Goal: Feedback & Contribution: Contribute content

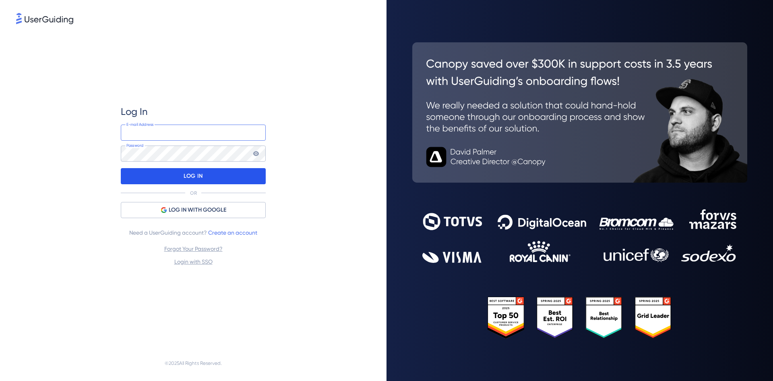
type input "[PERSON_NAME][EMAIL_ADDRESS][PERSON_NAME][DOMAIN_NAME]"
click at [243, 171] on div "LOG IN" at bounding box center [193, 176] width 145 height 16
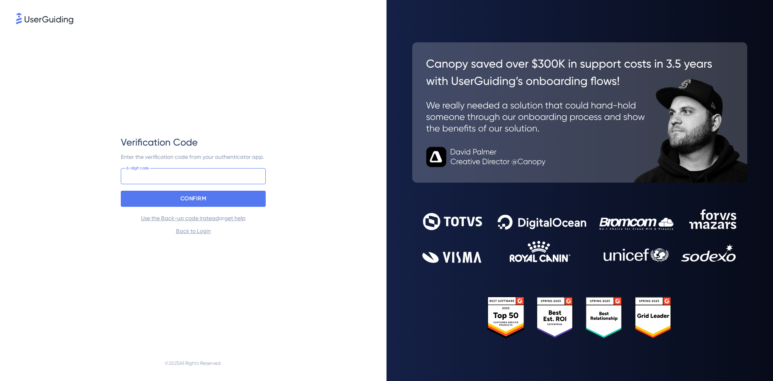
click at [243, 171] on input at bounding box center [193, 176] width 145 height 16
type input "227 779"
click at [222, 202] on div "CONFIRM" at bounding box center [193, 199] width 145 height 16
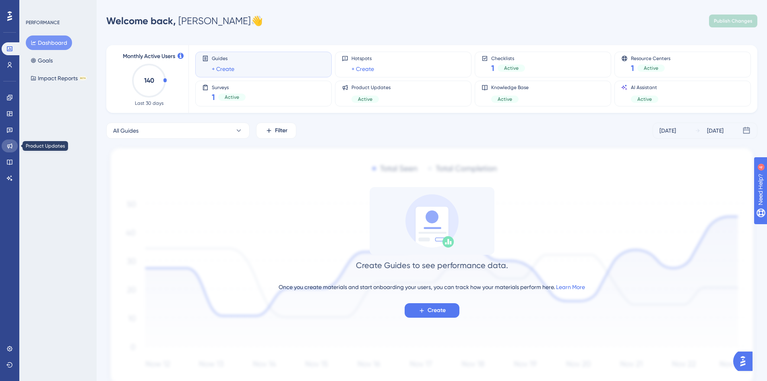
click at [9, 150] on link at bounding box center [10, 145] width 16 height 13
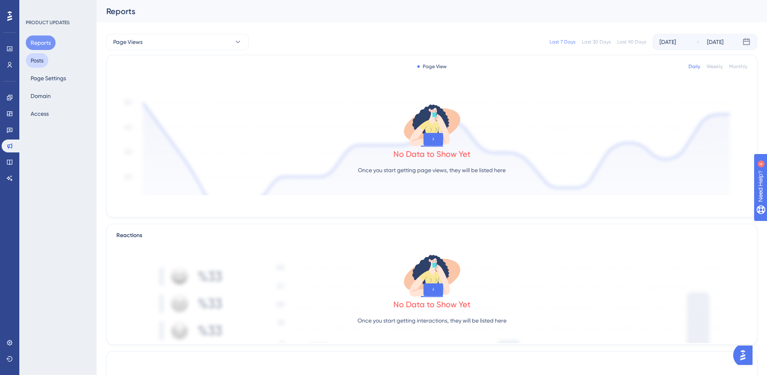
click at [48, 62] on button "Posts" at bounding box center [37, 60] width 23 height 15
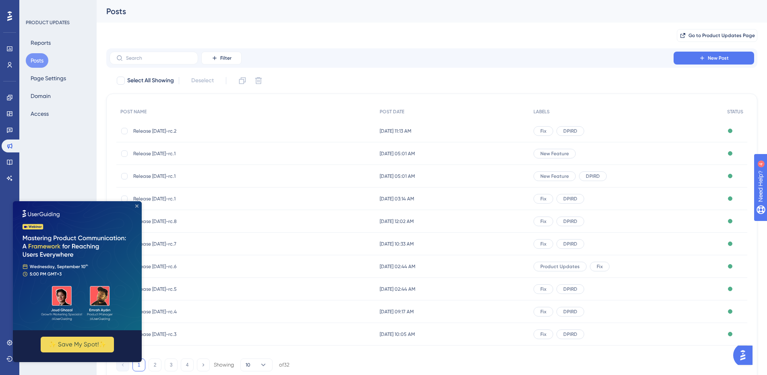
click at [138, 207] on icon "Close Preview" at bounding box center [136, 205] width 3 height 3
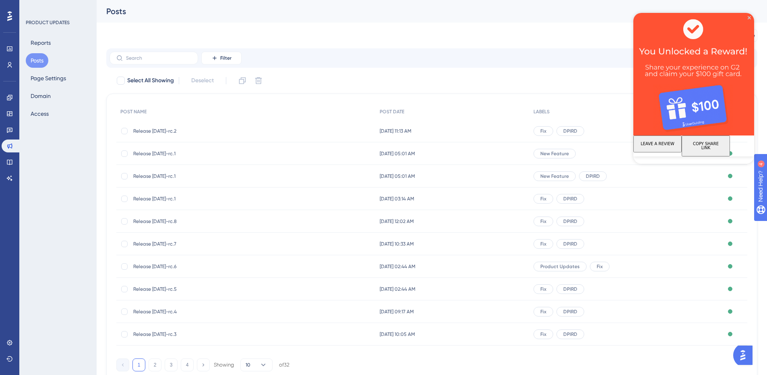
click at [661, 149] on button "LEAVE A REVIEW" at bounding box center [658, 143] width 48 height 17
click at [6, 342] on icon at bounding box center [9, 342] width 6 height 6
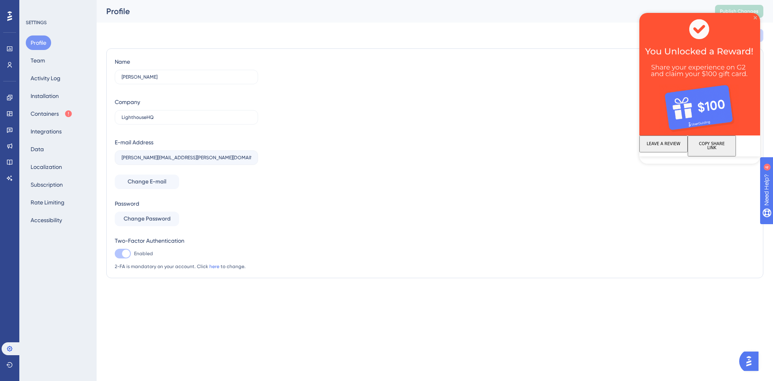
click at [755, 19] on icon "Close Preview" at bounding box center [755, 17] width 3 height 3
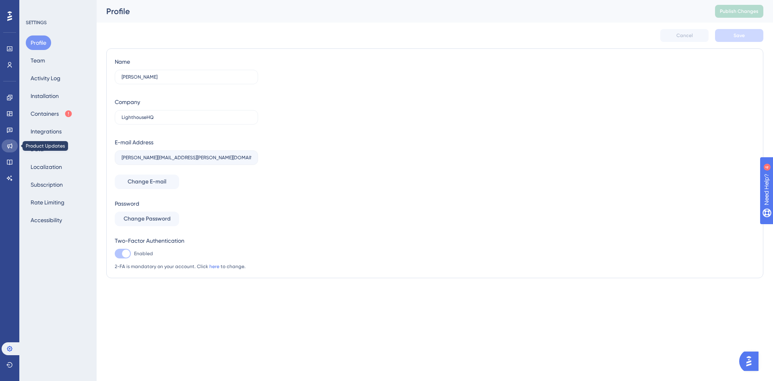
click at [8, 146] on icon at bounding box center [9, 145] width 5 height 5
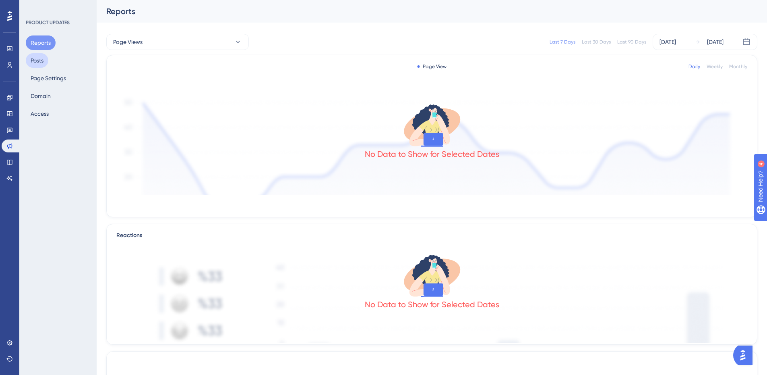
click at [38, 58] on button "Posts" at bounding box center [37, 60] width 23 height 15
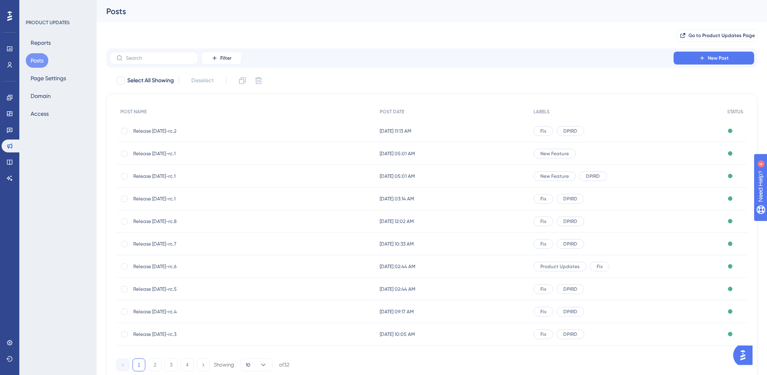
drag, startPoint x: 207, startPoint y: 131, endPoint x: 168, endPoint y: 128, distance: 39.6
click at [168, 128] on span "Release [DATE]-rc.2" at bounding box center [197, 131] width 129 height 6
click at [174, 130] on span "Release [DATE]-rc.2" at bounding box center [197, 131] width 129 height 6
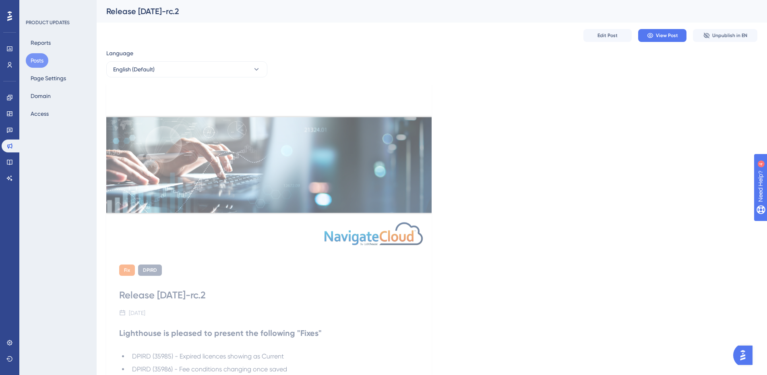
drag, startPoint x: 122, startPoint y: 293, endPoint x: 227, endPoint y: 292, distance: 105.6
click at [227, 292] on div "Release [DATE]-rc.2" at bounding box center [269, 294] width 300 height 13
copy div "Release [DATE]-rc.2"
click at [45, 60] on button "Posts" at bounding box center [37, 60] width 23 height 15
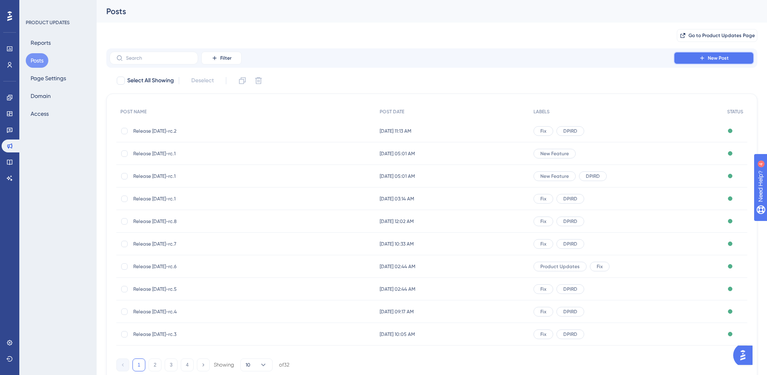
click at [709, 54] on button "New Post" at bounding box center [714, 58] width 81 height 13
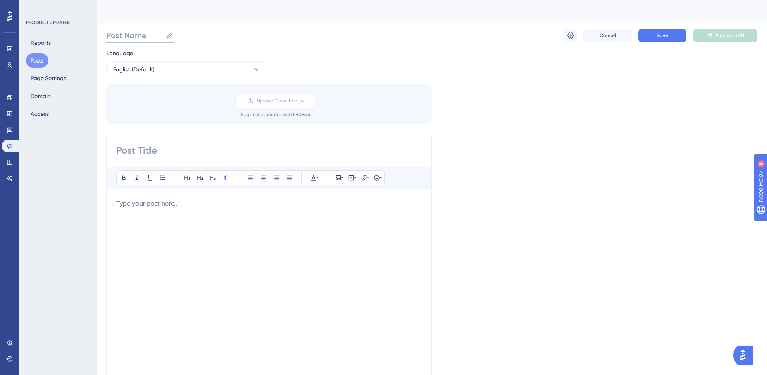
click at [158, 37] on input "Post Name" at bounding box center [134, 35] width 56 height 11
paste input "Release [DATE]-rc.2"
type input "Release [DATE]-rc.3"
click at [126, 153] on input at bounding box center [268, 150] width 305 height 13
paste input "Release [DATE]-rc.2"
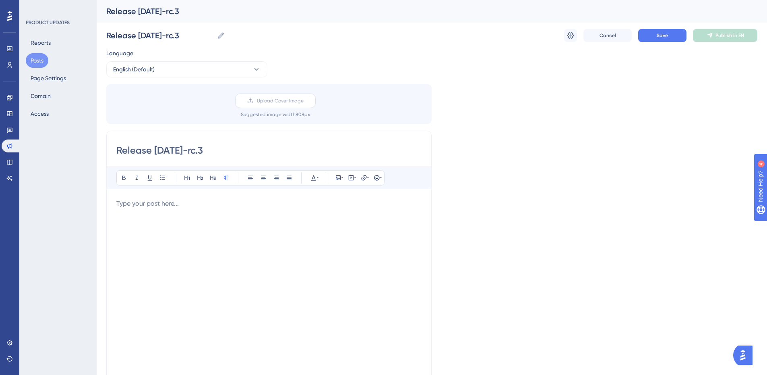
type input "Release [DATE]-rc.3"
click at [255, 101] on label "Upload Cover Image" at bounding box center [275, 100] width 81 height 15
click at [304, 101] on input "Upload Cover Image" at bounding box center [304, 101] width 0 height 0
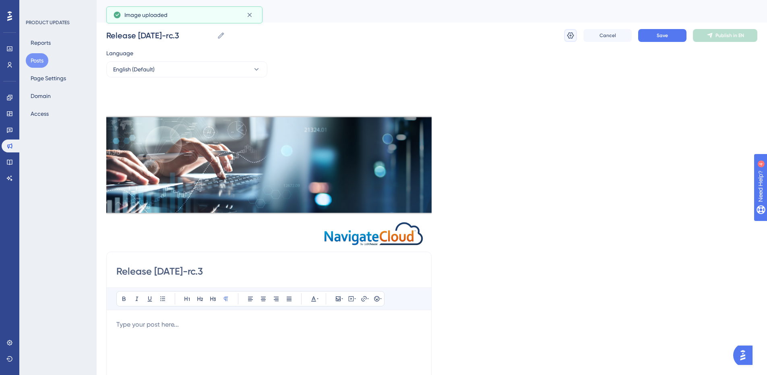
click at [569, 39] on icon at bounding box center [571, 35] width 8 height 8
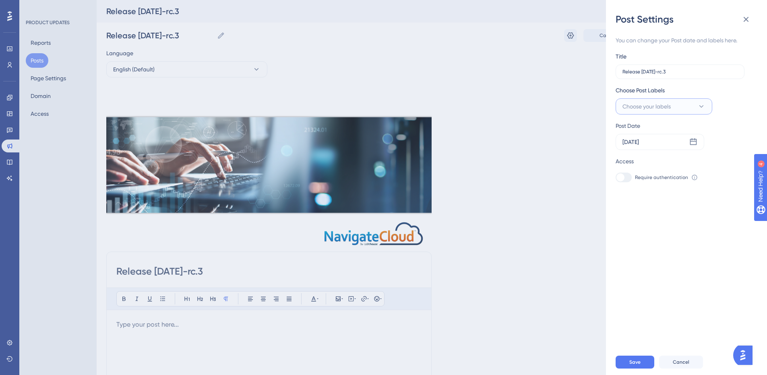
click at [678, 112] on button "Choose your labels" at bounding box center [664, 106] width 97 height 16
click at [625, 173] on div at bounding box center [625, 171] width 6 height 6
checkbox input "true"
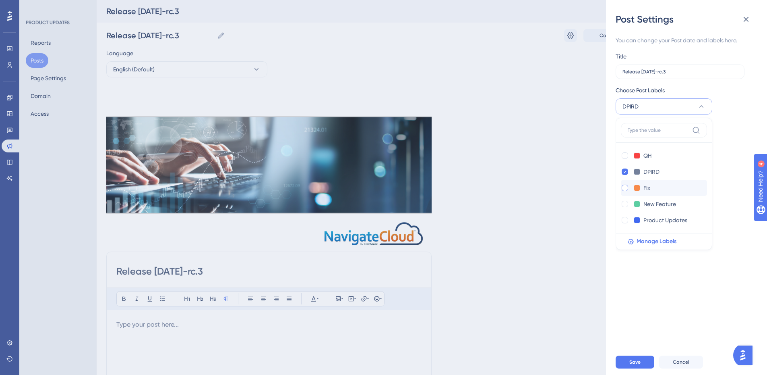
click at [622, 185] on div at bounding box center [625, 188] width 8 height 8
checkbox input "true"
click at [625, 223] on div at bounding box center [625, 220] width 6 height 6
checkbox input "true"
click at [645, 368] on button "Save" at bounding box center [635, 361] width 39 height 13
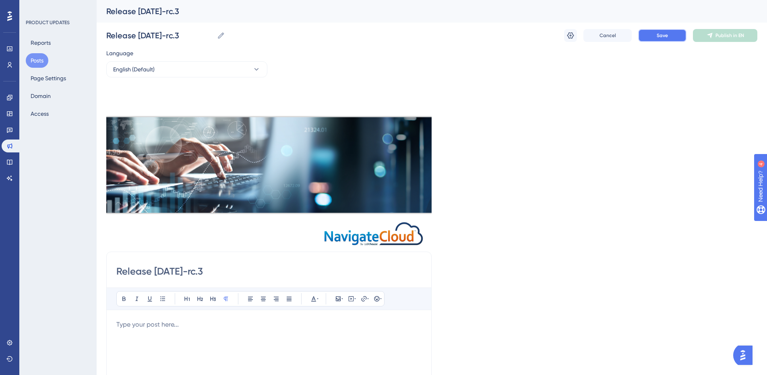
click at [684, 36] on button "Save" at bounding box center [663, 35] width 48 height 13
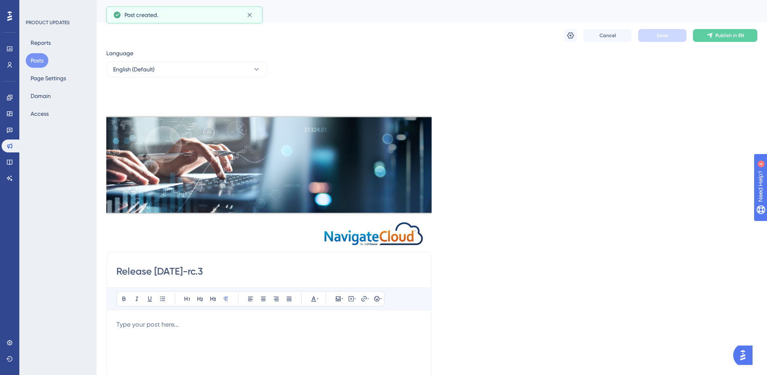
click at [36, 63] on button "Posts" at bounding box center [37, 60] width 23 height 15
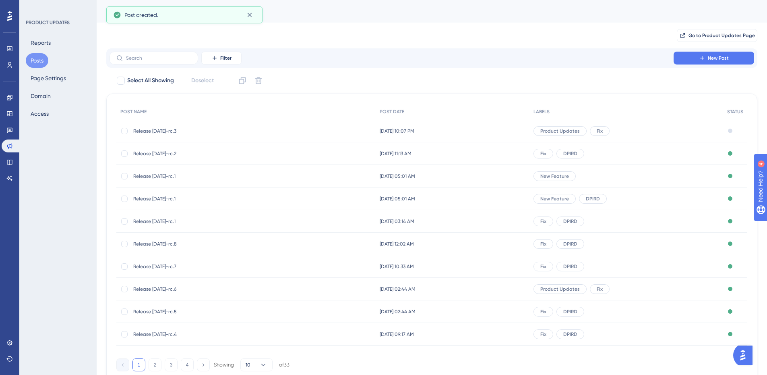
click at [183, 153] on span "Release [DATE]-rc.2" at bounding box center [197, 153] width 129 height 6
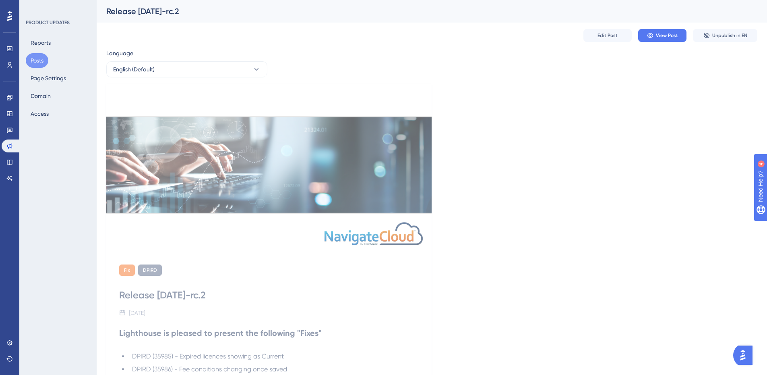
scroll to position [121, 0]
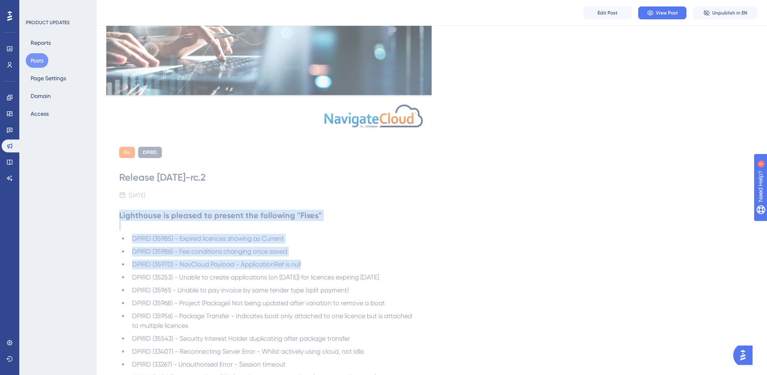
drag, startPoint x: 121, startPoint y: 215, endPoint x: 307, endPoint y: 260, distance: 191.0
click at [307, 260] on div "Lighthouse is pleased to present the following "Fixes" DPIRD (35985) - Expired …" at bounding box center [269, 314] width 300 height 211
copy div "Lighthouse is pleased to present the following "Fixes" DPIRD (35985) - Expired …"
click at [38, 62] on button "Posts" at bounding box center [37, 60] width 23 height 15
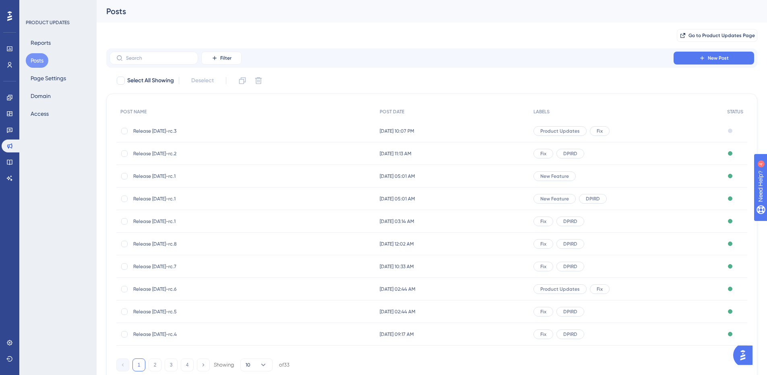
click at [172, 129] on span "Release [DATE]-rc.3" at bounding box center [197, 131] width 129 height 6
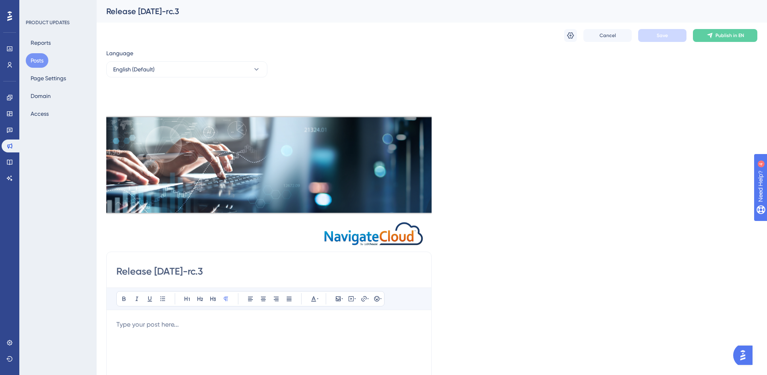
scroll to position [121, 0]
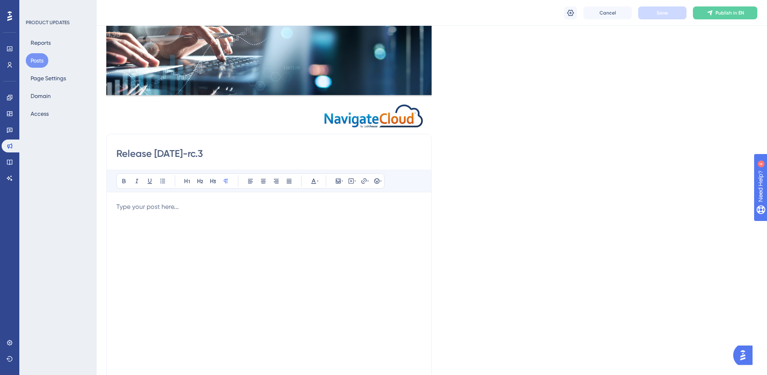
click at [326, 255] on div at bounding box center [268, 290] width 305 height 177
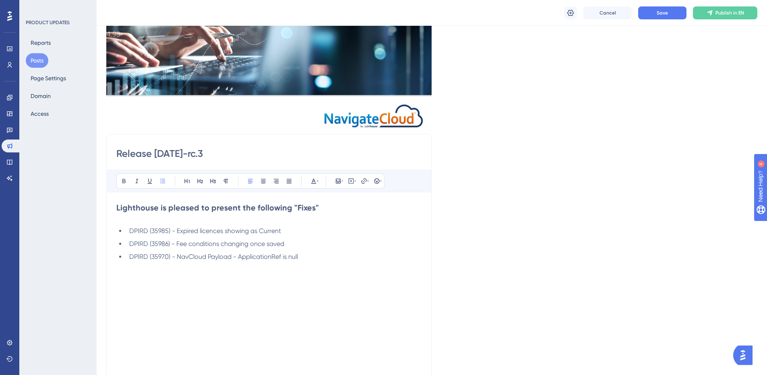
drag, startPoint x: 158, startPoint y: 231, endPoint x: 185, endPoint y: 267, distance: 45.7
click at [158, 232] on span "DPIRD (35985) - Expired licences showing as Current" at bounding box center [205, 231] width 152 height 8
click at [158, 243] on span "DPIRD (35986) - Fee conditions changing once saved" at bounding box center [206, 244] width 155 height 8
click at [157, 258] on span "DPIRD (35970) - NavCloud Payload - ApplicationRef is null" at bounding box center [213, 257] width 169 height 8
click at [239, 267] on li "DPIRD (36088)" at bounding box center [274, 270] width 296 height 10
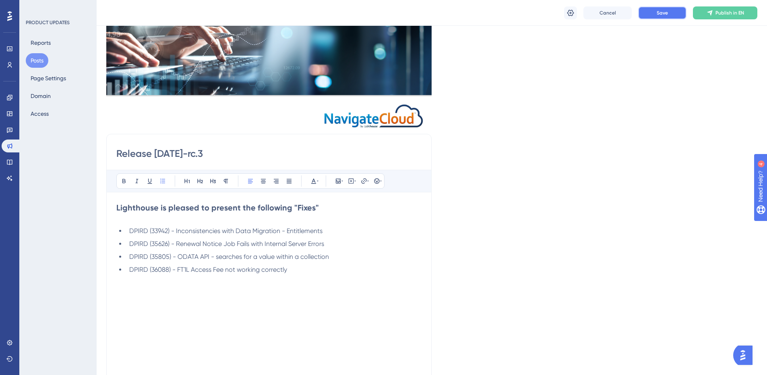
click at [652, 13] on button "Save" at bounding box center [663, 12] width 48 height 13
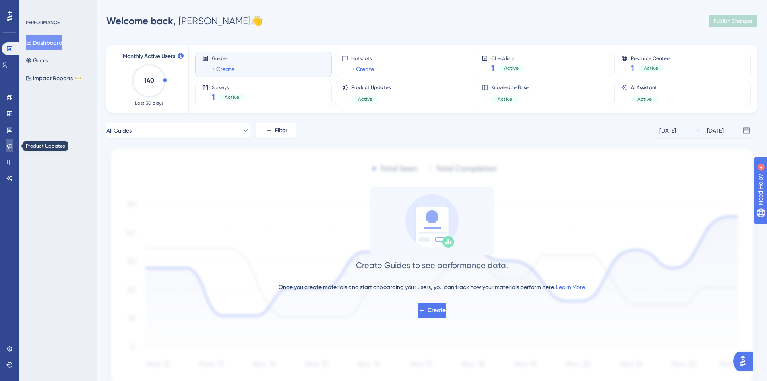
click at [12, 148] on icon at bounding box center [9, 145] width 5 height 5
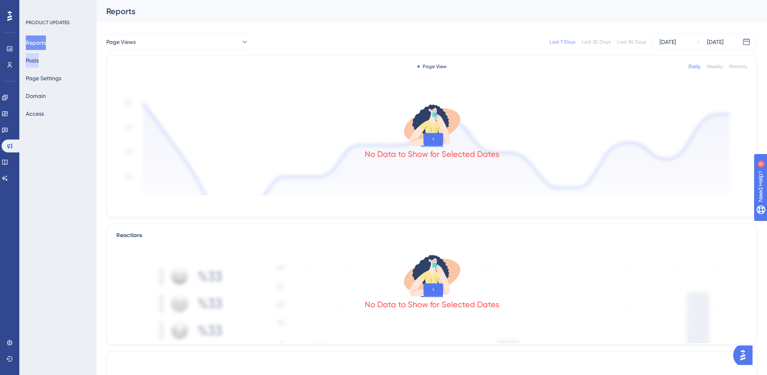
click at [39, 57] on button "Posts" at bounding box center [32, 60] width 13 height 15
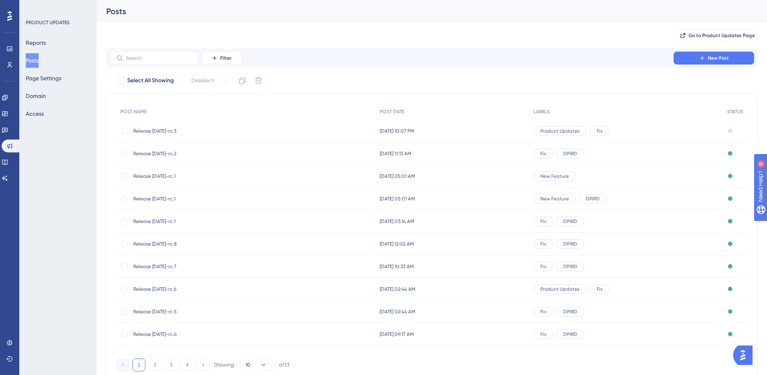
click at [177, 132] on span "Release [DATE]-rc.3" at bounding box center [197, 131] width 129 height 6
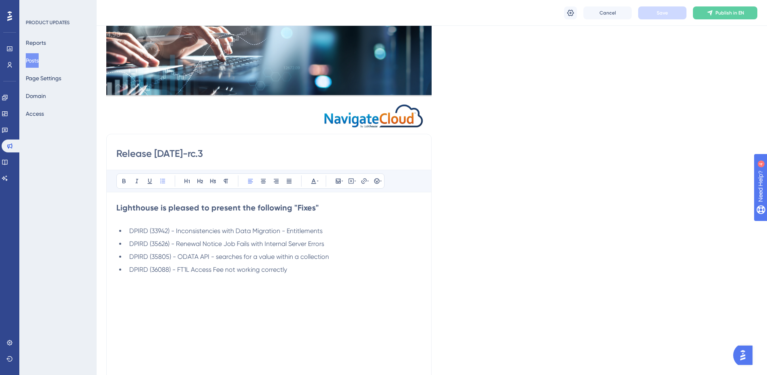
scroll to position [161, 0]
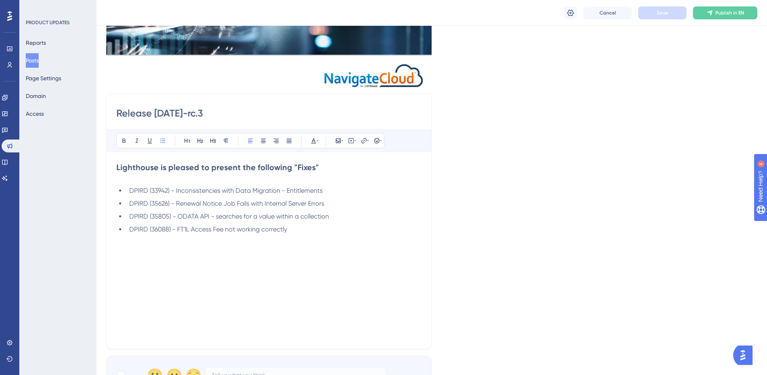
click at [295, 230] on li "DPIRD (36088) - FT1L Access Fee not working correctly" at bounding box center [274, 229] width 296 height 10
click at [666, 19] on button "Save" at bounding box center [663, 12] width 48 height 13
click at [346, 246] on li "DPIRD (36097) - Licences are duplicating in Projects (Packages)" at bounding box center [274, 242] width 296 height 10
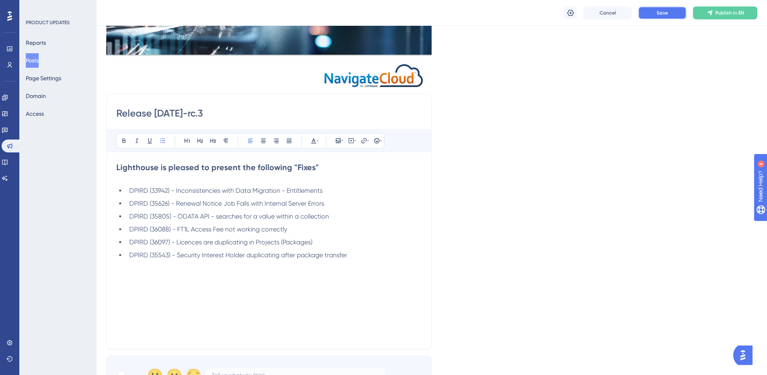
click at [659, 13] on span "Save" at bounding box center [662, 13] width 11 height 6
drag, startPoint x: 116, startPoint y: 114, endPoint x: 285, endPoint y: 121, distance: 169.4
click at [285, 121] on div "Release [DATE]-rc.3 Bold Italic Underline Bullet Point Heading 1 Heading 2 Head…" at bounding box center [269, 220] width 326 height 255
copy div "Bold"
click at [35, 58] on button "Posts" at bounding box center [32, 60] width 13 height 15
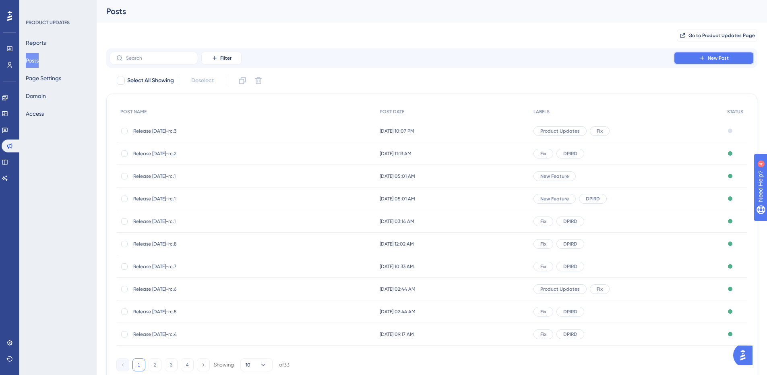
click at [713, 57] on span "New Post" at bounding box center [718, 58] width 21 height 6
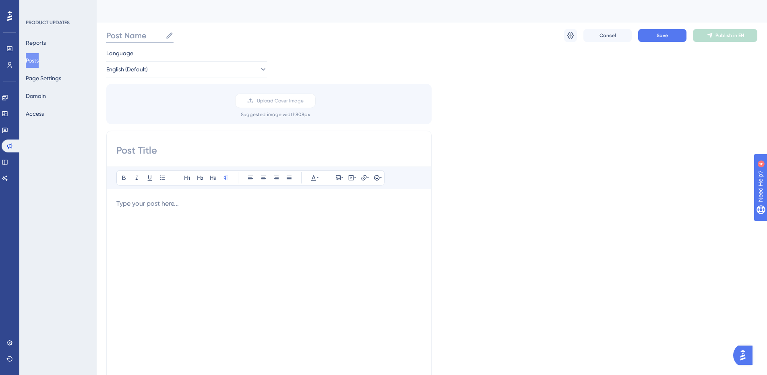
click at [141, 38] on input "Post Name" at bounding box center [134, 35] width 56 height 11
paste input "Release [DATE]-rc.3"
type input "Release [DATE]"
click at [139, 151] on input at bounding box center [268, 150] width 305 height 13
paste input "Release [DATE]-rc.3"
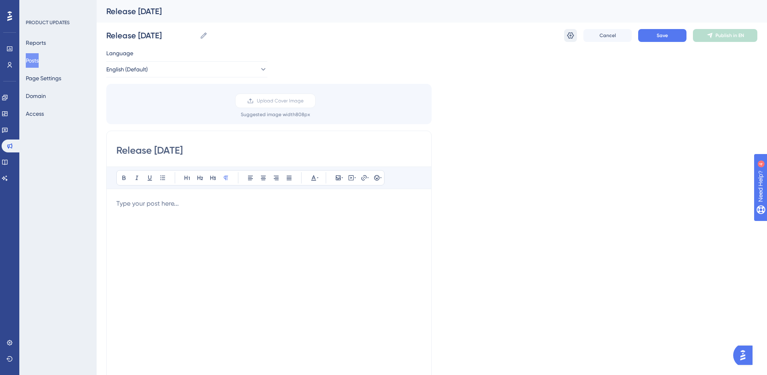
type input "Release [DATE]"
click at [570, 34] on icon at bounding box center [571, 35] width 8 height 8
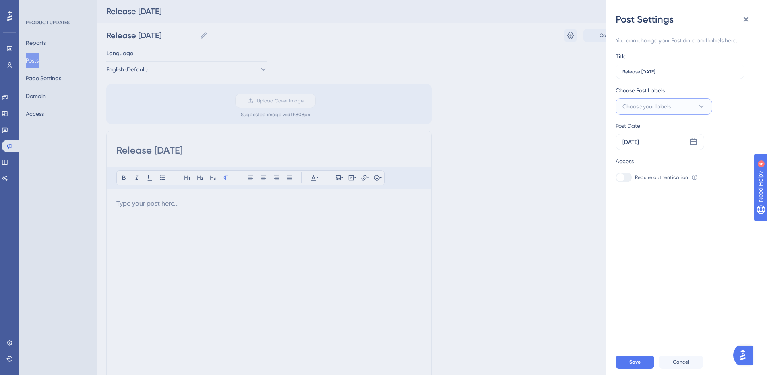
click at [671, 104] on span "Choose your labels" at bounding box center [647, 107] width 48 height 10
click at [625, 203] on div at bounding box center [625, 204] width 6 height 6
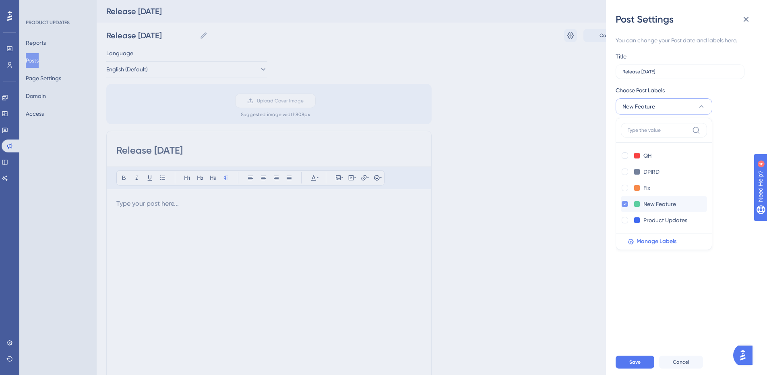
click at [626, 204] on icon at bounding box center [625, 204] width 3 height 2
checkbox input "false"
click at [626, 221] on div at bounding box center [625, 220] width 6 height 6
checkbox input "true"
click at [664, 321] on div "You can change your Post date and labels here. Title Release [DATE] Choose Post…" at bounding box center [690, 187] width 148 height 323
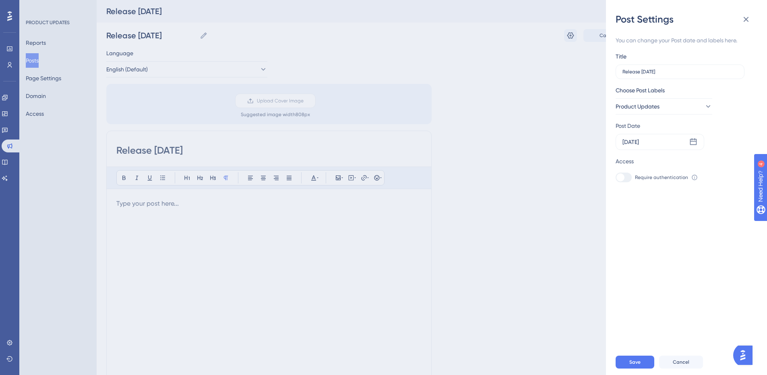
click at [279, 100] on div "Post Settings You can change your Post date and labels here. Title Release [DAT…" at bounding box center [383, 187] width 767 height 375
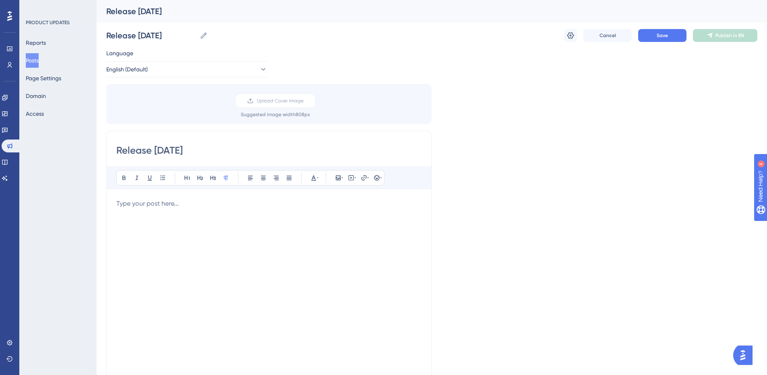
click at [279, 100] on span "Upload Cover Image" at bounding box center [280, 100] width 47 height 6
click at [304, 101] on input "Upload Cover Image" at bounding box center [304, 101] width 0 height 0
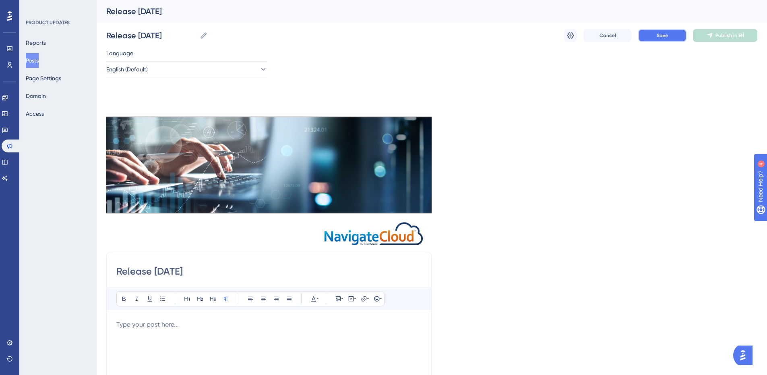
click at [660, 37] on span "Save" at bounding box center [662, 35] width 11 height 6
click at [36, 60] on button "Posts" at bounding box center [32, 60] width 13 height 15
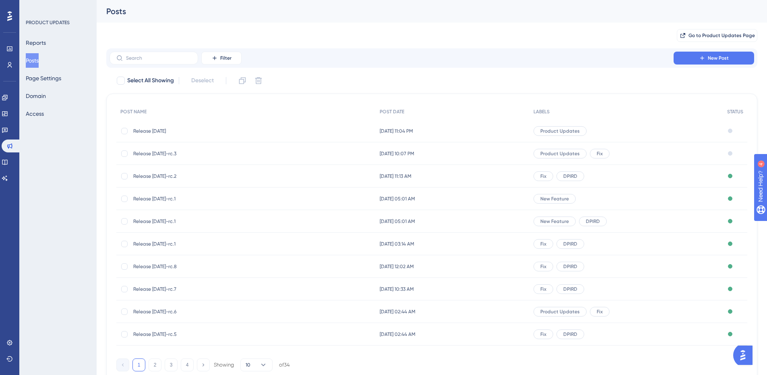
click at [172, 153] on span "Release [DATE]-rc.3" at bounding box center [197, 153] width 129 height 6
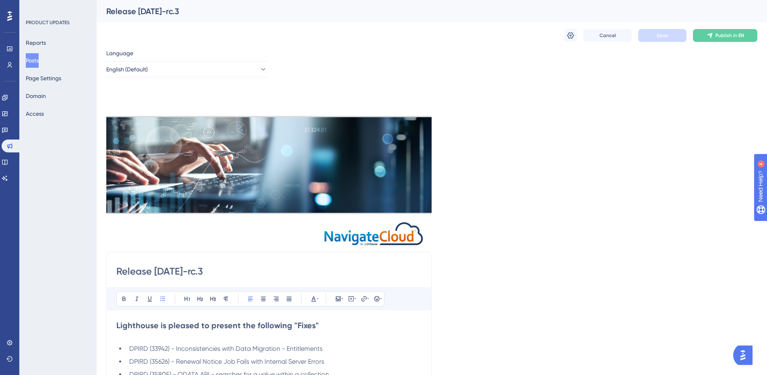
click at [32, 57] on button "Posts" at bounding box center [32, 60] width 13 height 15
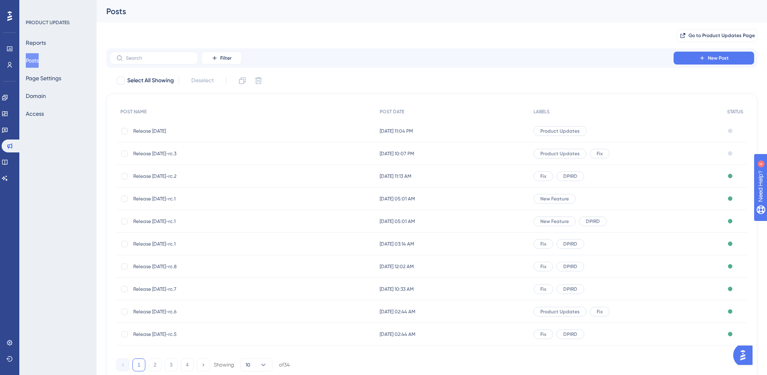
click at [157, 305] on div "Release [DATE]-rc.6 Release [DATE]-rc.6" at bounding box center [197, 311] width 129 height 23
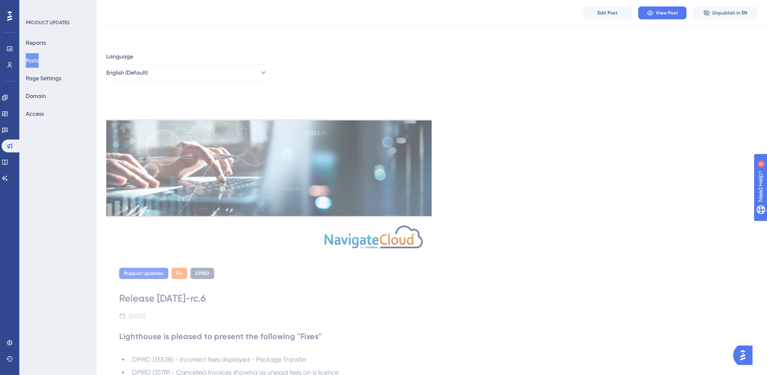
scroll to position [161, 0]
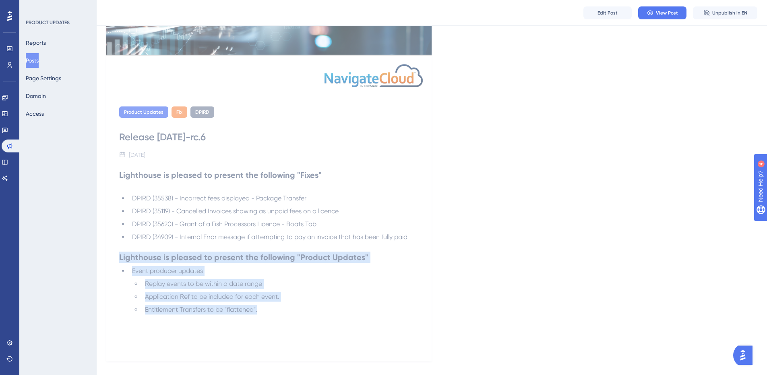
drag, startPoint x: 120, startPoint y: 254, endPoint x: 285, endPoint y: 316, distance: 176.3
click at [285, 316] on div "Lighthouse is pleased to present the following "Fixes" DPIRD (35538) - Incorrec…" at bounding box center [269, 257] width 300 height 177
copy div "Lighthouse is pleased to present the following "Product Updates" Event producer…"
click at [33, 58] on button "Posts" at bounding box center [32, 60] width 13 height 15
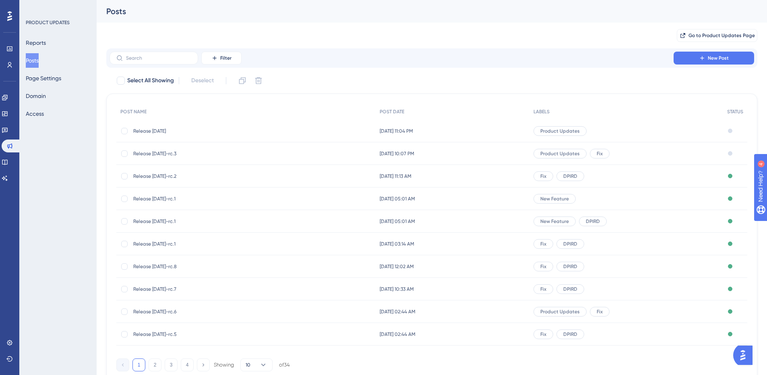
click at [171, 152] on span "Release [DATE]-rc.3" at bounding box center [197, 153] width 129 height 6
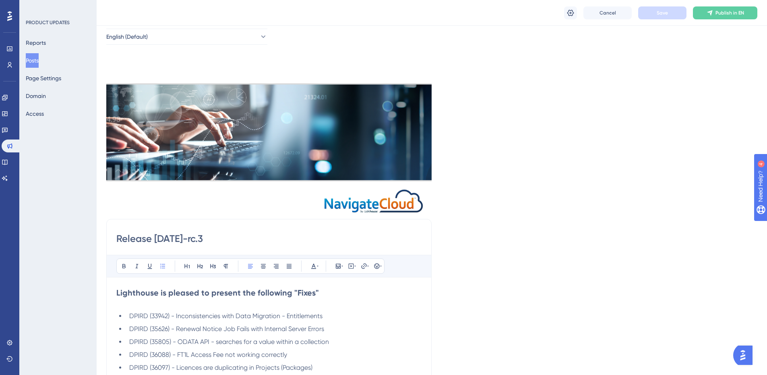
scroll to position [197, 0]
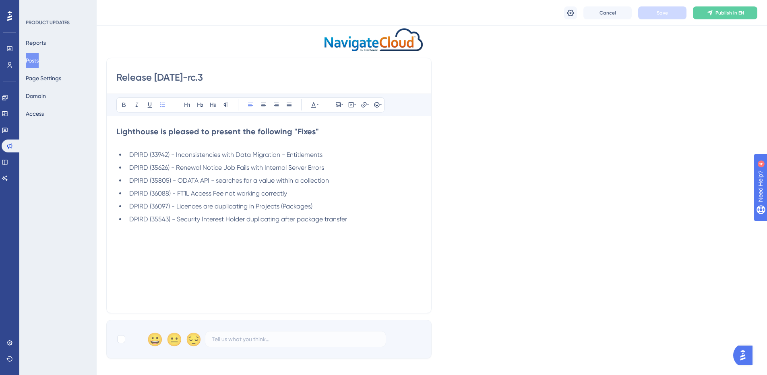
click at [395, 225] on div "Lighthouse is pleased to present the following "Fixes" DPIRD (33942) - Inconsis…" at bounding box center [268, 214] width 305 height 177
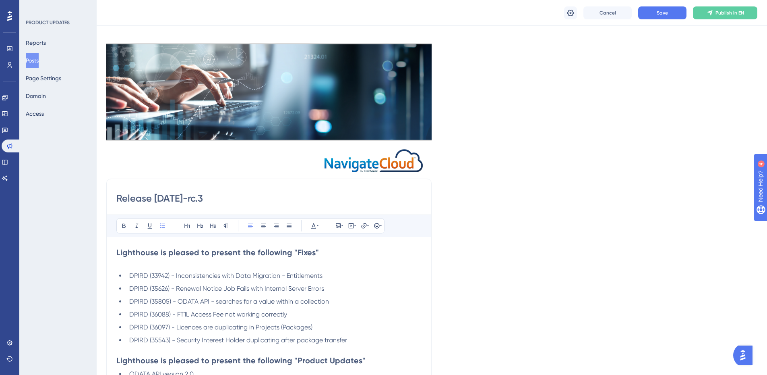
scroll to position [157, 0]
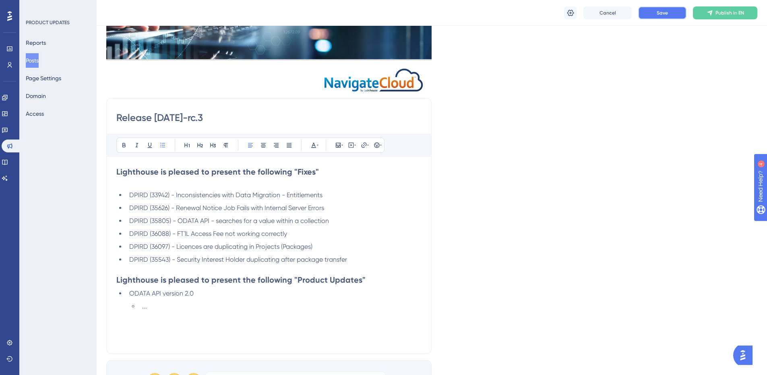
click at [669, 15] on button "Save" at bounding box center [663, 12] width 48 height 13
